Goal: Information Seeking & Learning: Learn about a topic

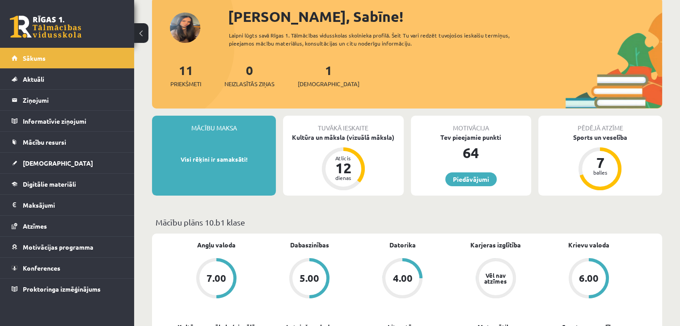
scroll to position [45, 0]
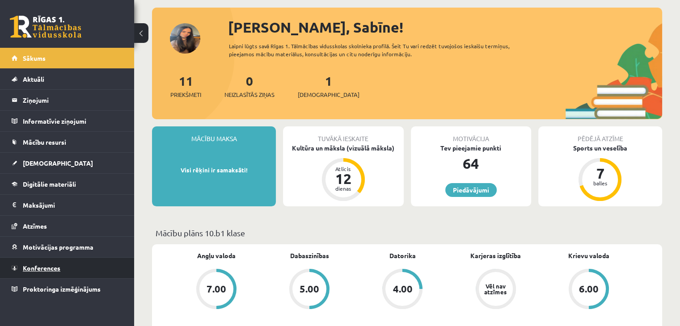
click at [49, 261] on link "Konferences" at bounding box center [67, 268] width 111 height 21
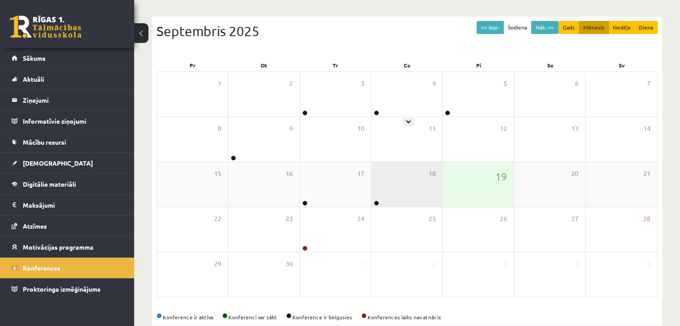
scroll to position [100, 0]
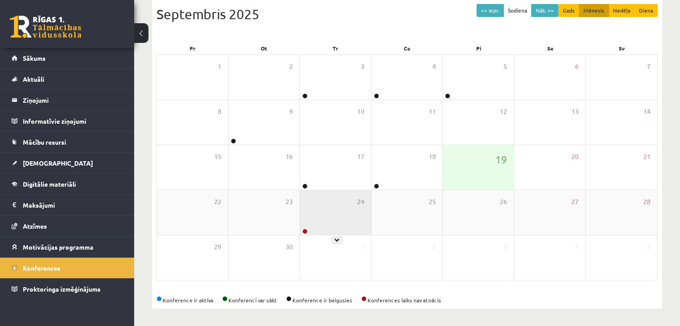
click at [334, 218] on div "24" at bounding box center [335, 212] width 71 height 45
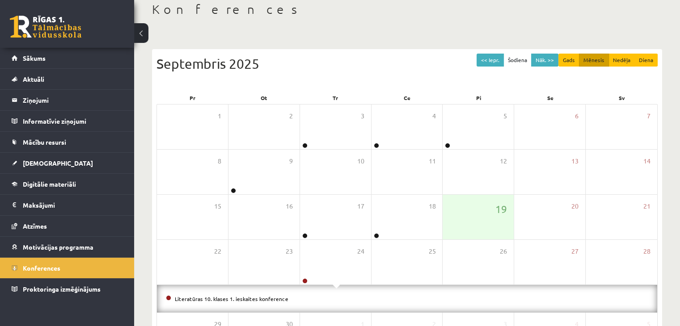
scroll to position [39, 0]
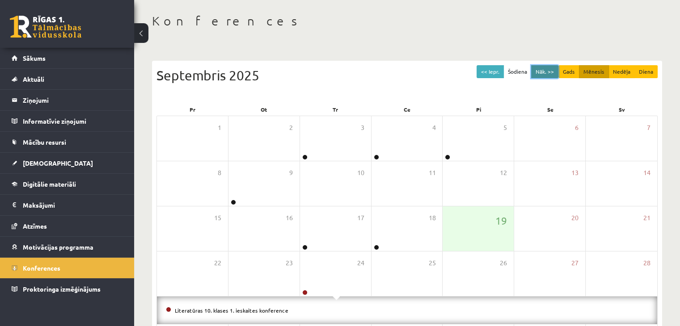
click at [555, 70] on button "Nāk. >>" at bounding box center [544, 71] width 27 height 13
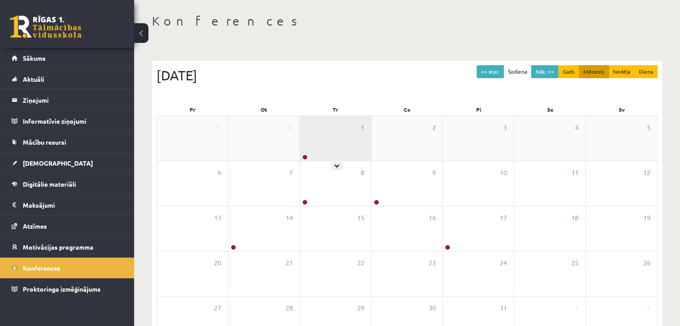
click at [355, 138] on div "1" at bounding box center [335, 138] width 71 height 45
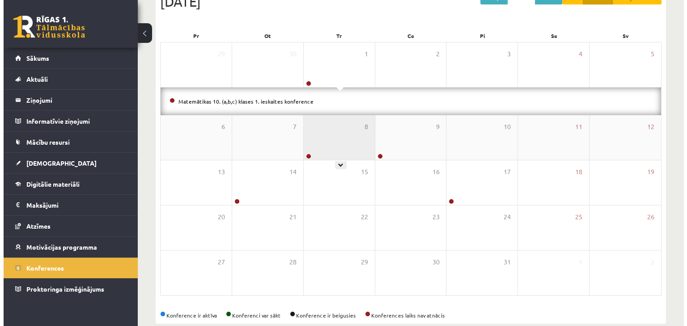
scroll to position [128, 0]
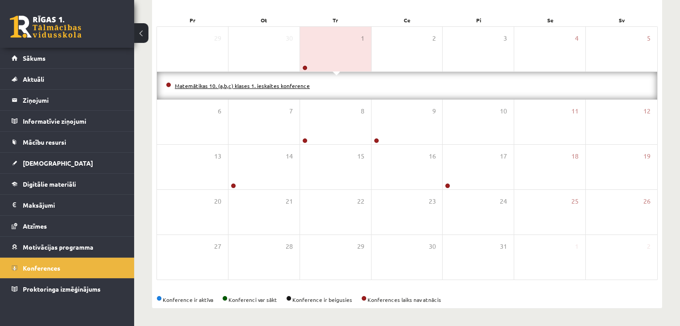
click at [299, 86] on link "Matemātikas 10. (a,b,c) klases 1. ieskaites konference" at bounding box center [242, 85] width 135 height 7
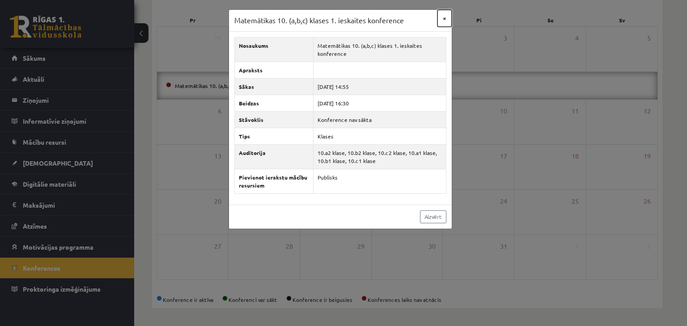
click at [447, 18] on button "×" at bounding box center [444, 18] width 14 height 17
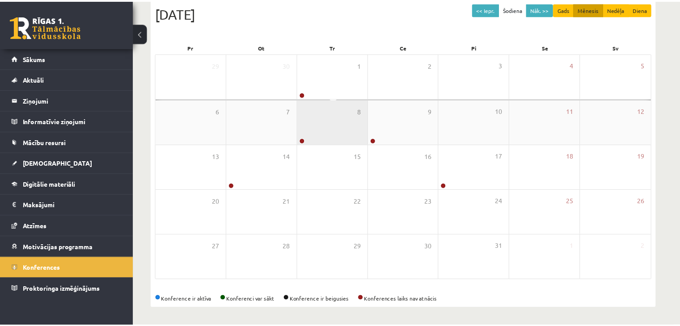
scroll to position [100, 0]
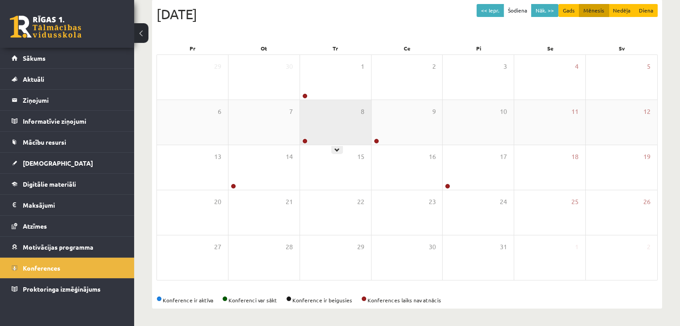
click at [336, 135] on div "8" at bounding box center [335, 122] width 71 height 45
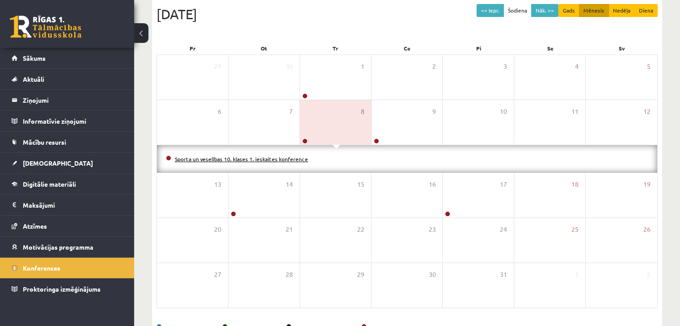
click at [295, 158] on link "Sporta un veselības 10. klases 1. ieskaites konference" at bounding box center [241, 159] width 133 height 7
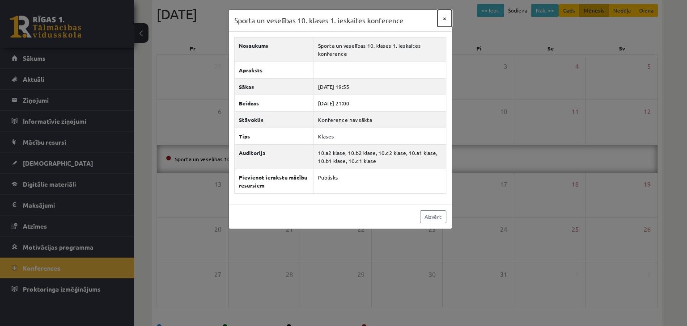
click at [443, 17] on button "×" at bounding box center [444, 18] width 14 height 17
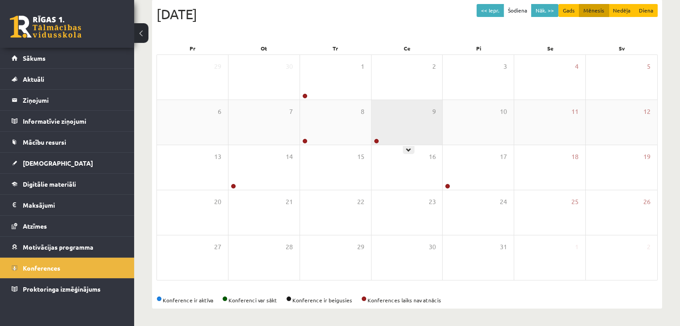
click at [410, 129] on div "9" at bounding box center [406, 122] width 71 height 45
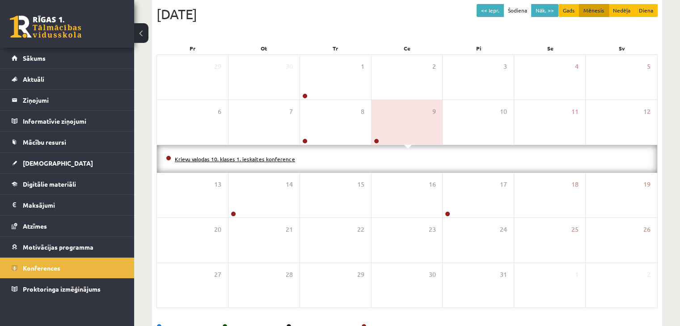
click at [262, 159] on link "Krievu valodas 10. klases 1. ieskaites konference" at bounding box center [235, 159] width 120 height 7
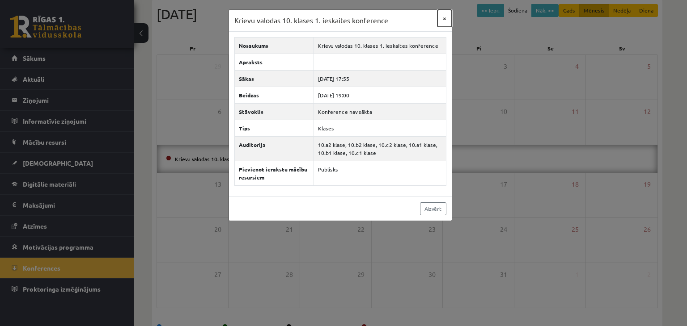
click at [445, 21] on button "×" at bounding box center [444, 18] width 14 height 17
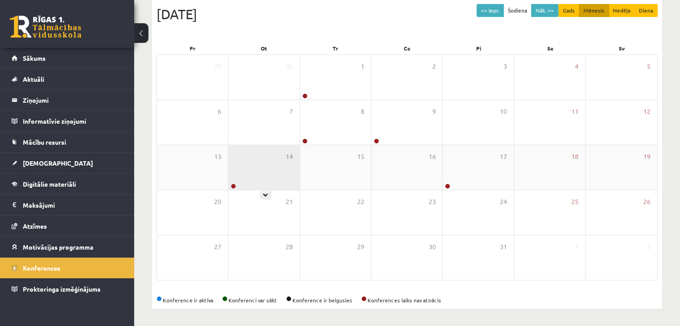
click at [274, 167] on div "14" at bounding box center [263, 167] width 71 height 45
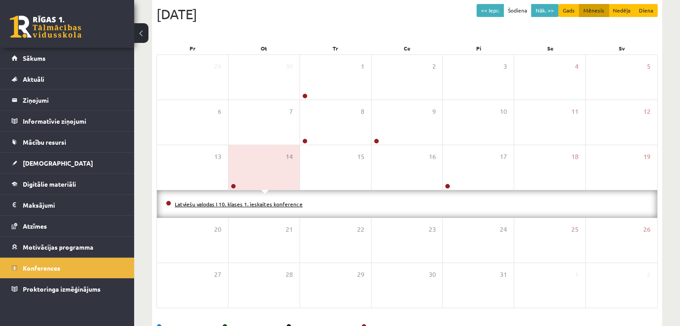
click at [270, 204] on link "Latviešu valodas I 10. klases 1. ieskaites konference" at bounding box center [239, 204] width 128 height 7
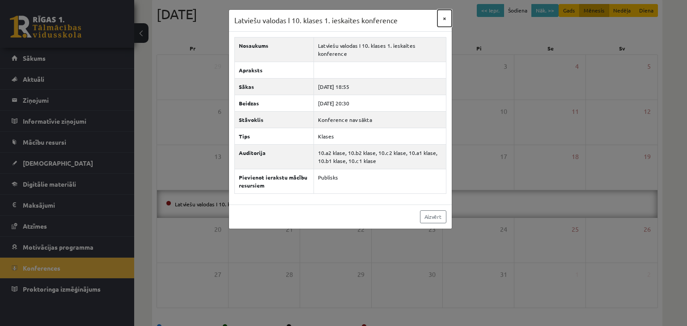
click at [443, 17] on button "×" at bounding box center [444, 18] width 14 height 17
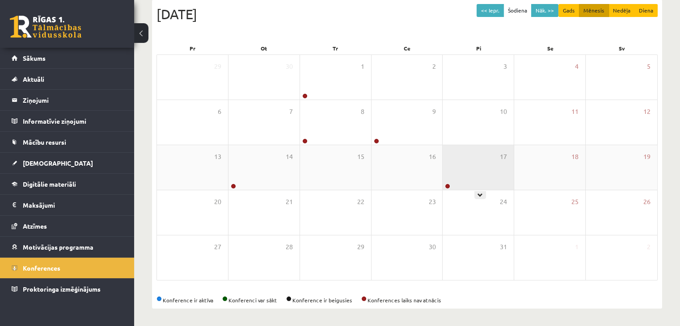
click at [480, 177] on div "17" at bounding box center [477, 167] width 71 height 45
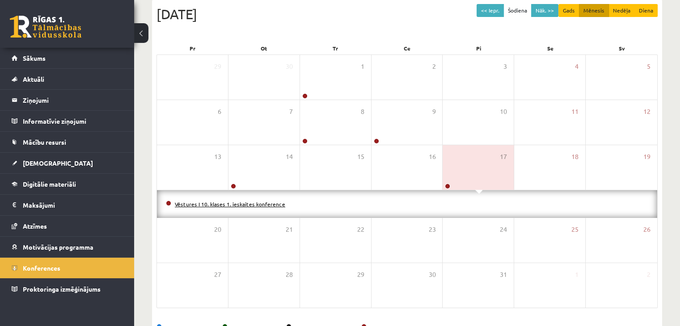
click at [274, 202] on link "Vēstures I 10. klases 1. ieskaites konference" at bounding box center [230, 204] width 110 height 7
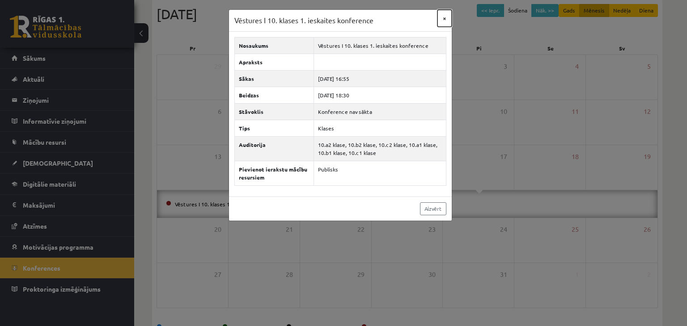
click at [443, 16] on button "×" at bounding box center [444, 18] width 14 height 17
